Goal: Task Accomplishment & Management: Use online tool/utility

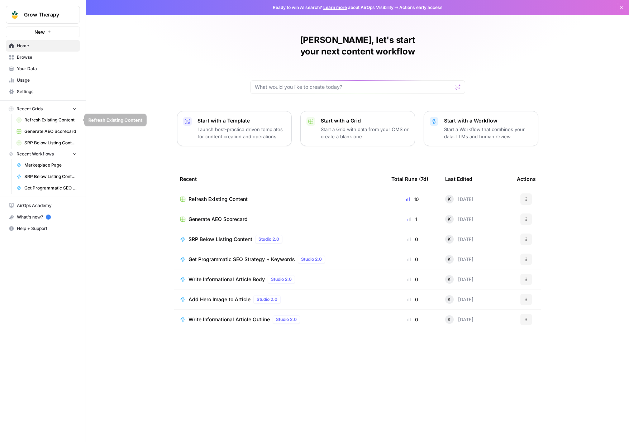
click at [28, 119] on span "Refresh Existing Content" at bounding box center [50, 120] width 52 height 6
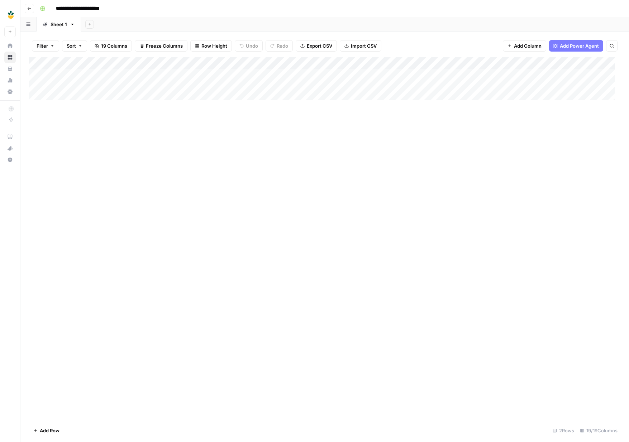
click at [66, 96] on div "Add Column" at bounding box center [324, 81] width 591 height 48
type input "**********"
click at [138, 150] on div "Add Column" at bounding box center [324, 237] width 591 height 361
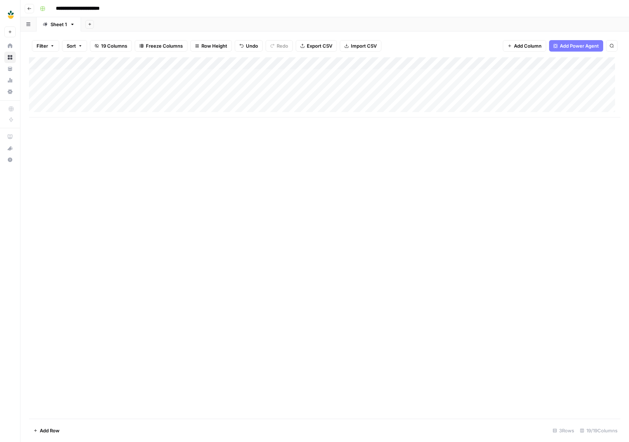
click at [255, 100] on div "Add Column" at bounding box center [324, 87] width 591 height 60
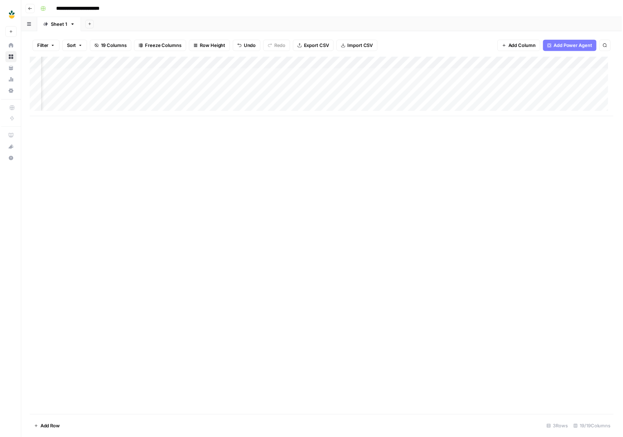
scroll to position [0, 177]
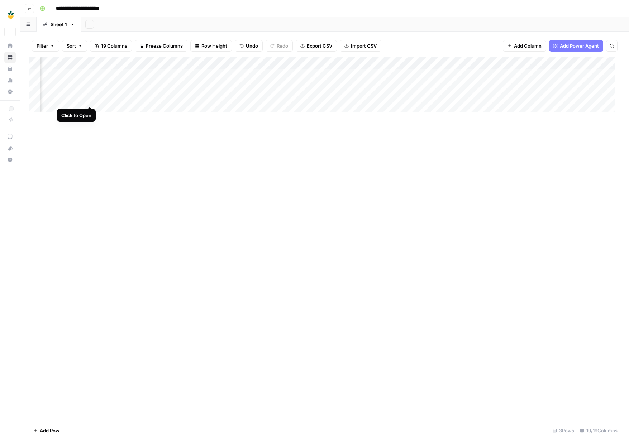
click at [90, 100] on div "Add Column" at bounding box center [324, 87] width 591 height 60
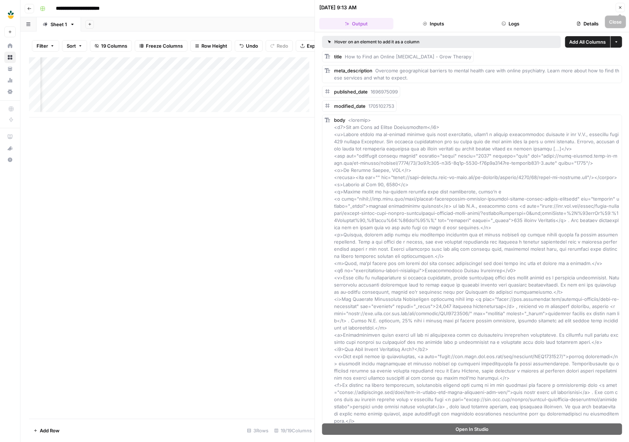
drag, startPoint x: 624, startPoint y: 8, endPoint x: 531, endPoint y: 65, distance: 108.6
click at [624, 8] on button "Close" at bounding box center [619, 7] width 9 height 9
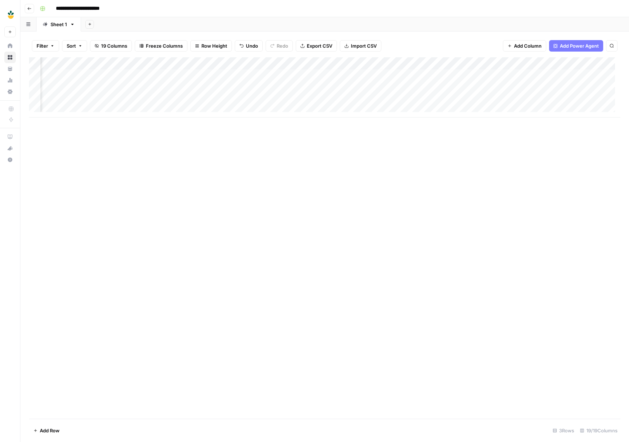
scroll to position [3, 406]
click at [140, 97] on div "Add Column" at bounding box center [324, 87] width 591 height 60
